Goal: Transaction & Acquisition: Purchase product/service

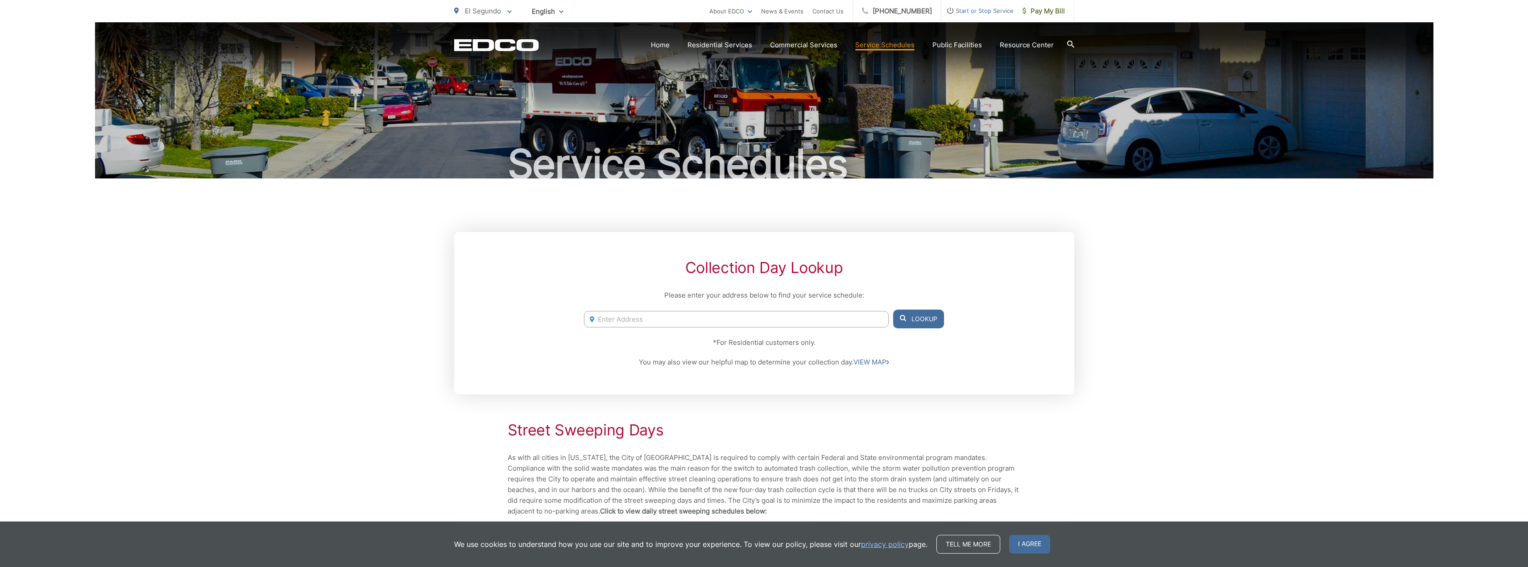
click at [780, 325] on input "Enter Address" at bounding box center [736, 319] width 304 height 17
type input "8"
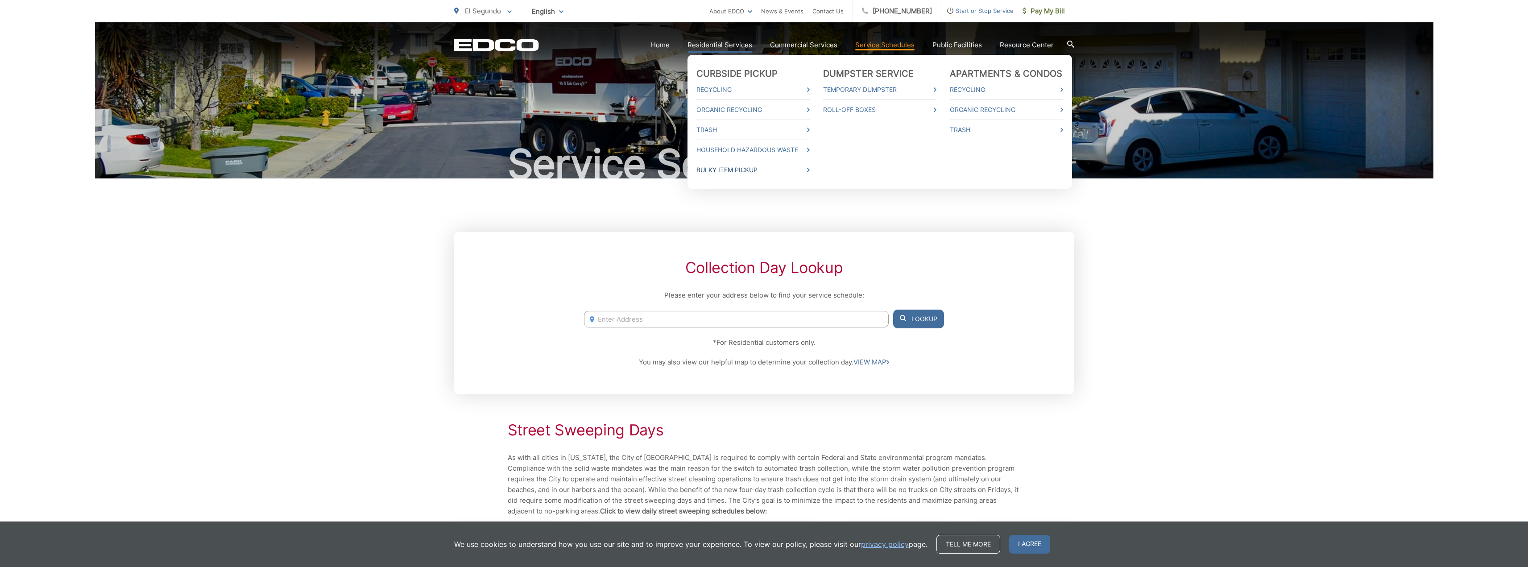
click at [745, 170] on link "Bulky Item Pickup" at bounding box center [752, 170] width 113 height 11
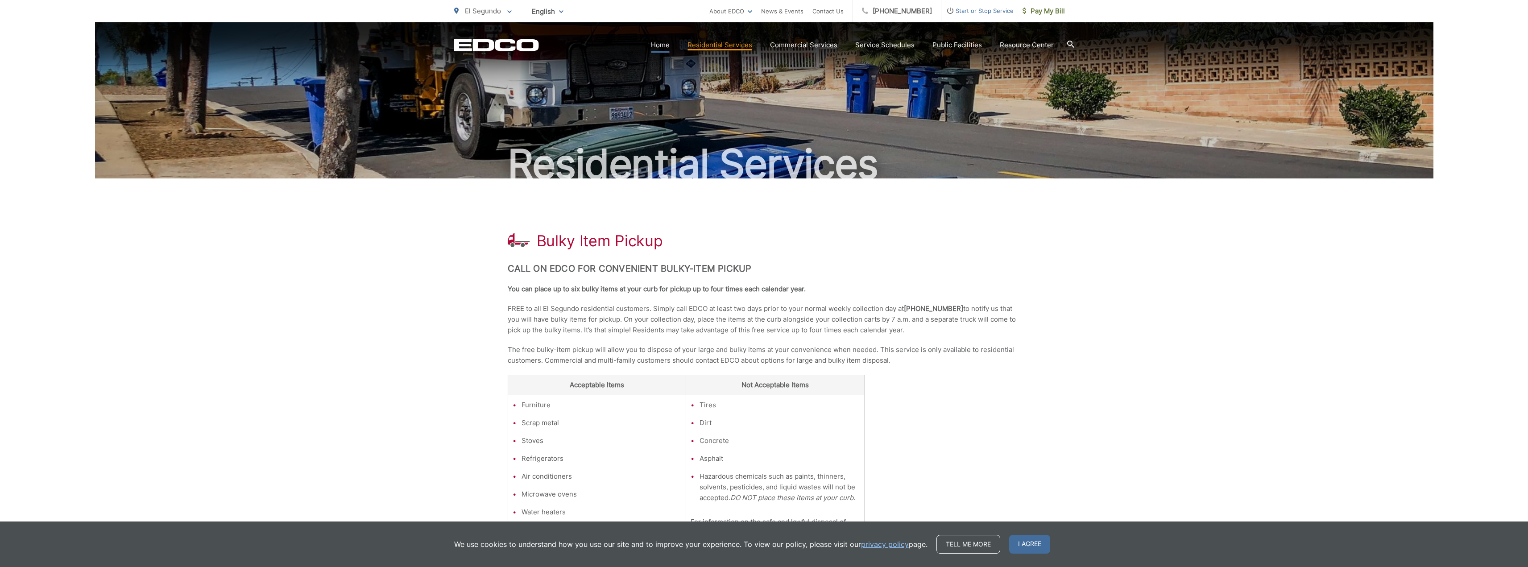
click at [659, 43] on link "Home" at bounding box center [660, 45] width 19 height 11
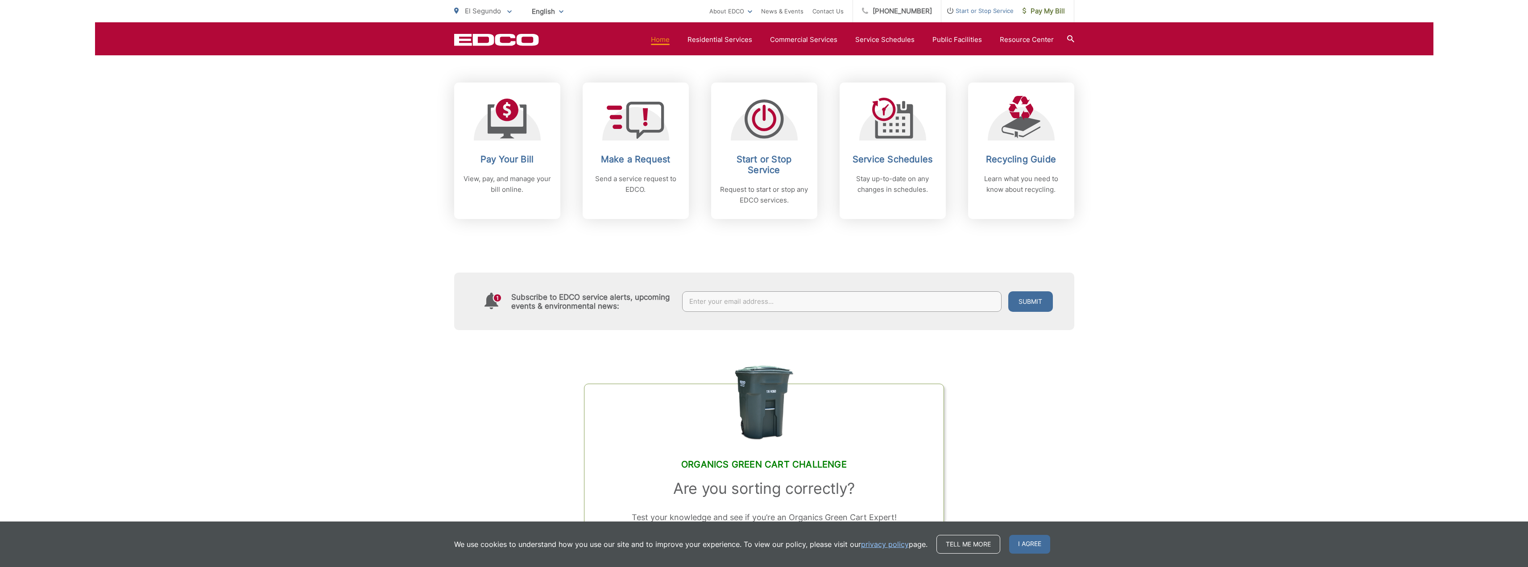
scroll to position [385, 0]
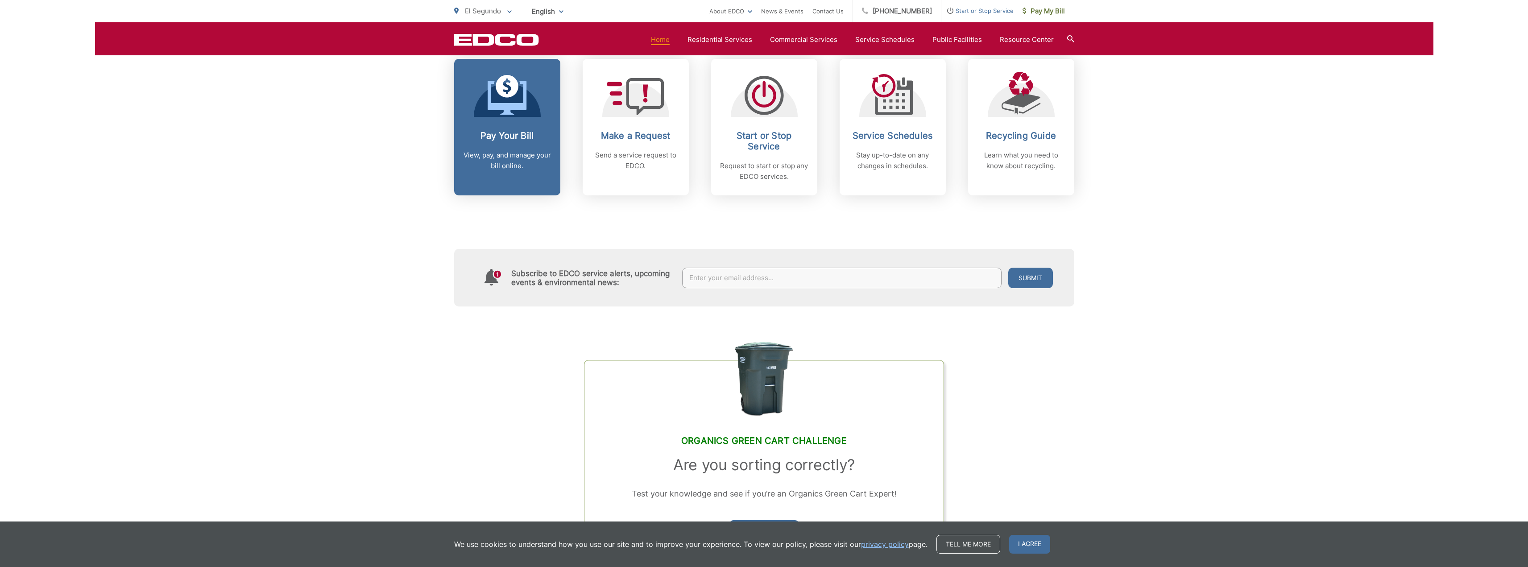
click at [525, 132] on h2 "Pay Your Bill" at bounding box center [507, 135] width 88 height 11
